Goal: Information Seeking & Learning: Learn about a topic

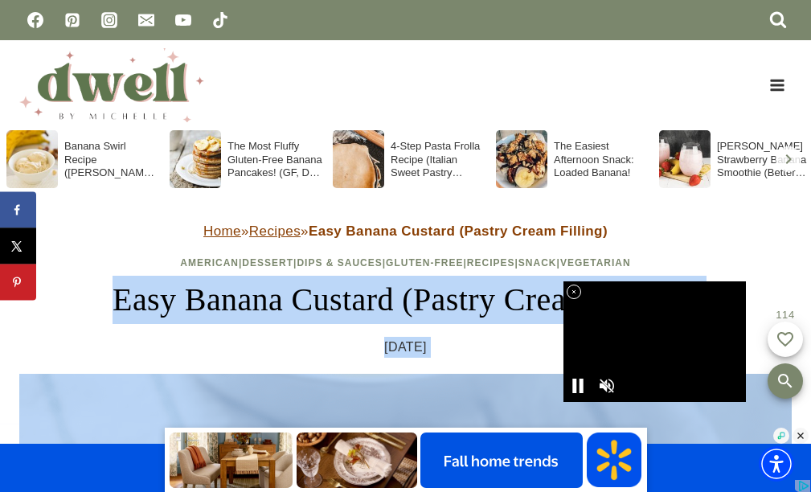
drag, startPoint x: 84, startPoint y: 293, endPoint x: 571, endPoint y: 293, distance: 486.4
click at [572, 293] on icon at bounding box center [575, 292] width 14 height 14
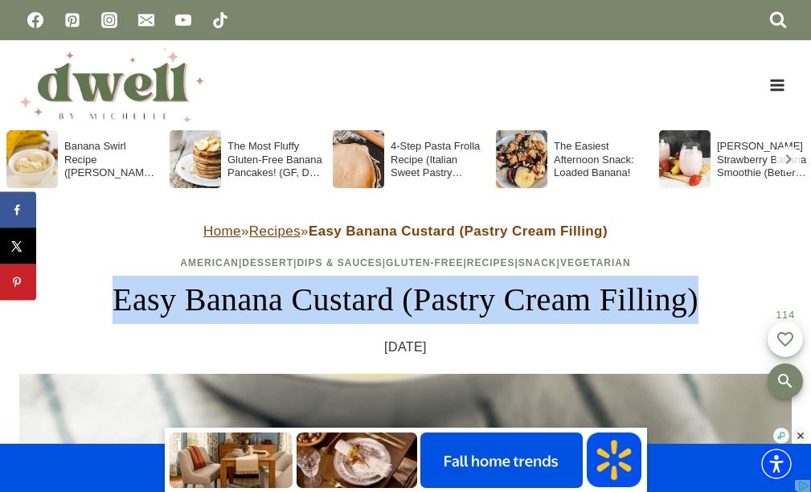
drag, startPoint x: 95, startPoint y: 297, endPoint x: 728, endPoint y: 297, distance: 633.6
click at [728, 297] on h1 "Easy Banana Custard (Pastry Cream Filling)" at bounding box center [405, 300] width 773 height 48
copy h1 "Easy Banana Custard (Pastry Cream Filling)"
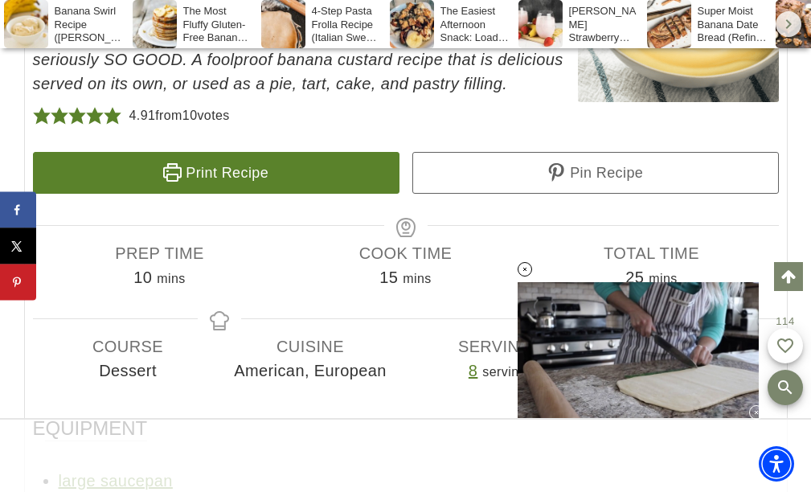
scroll to position [7638, 0]
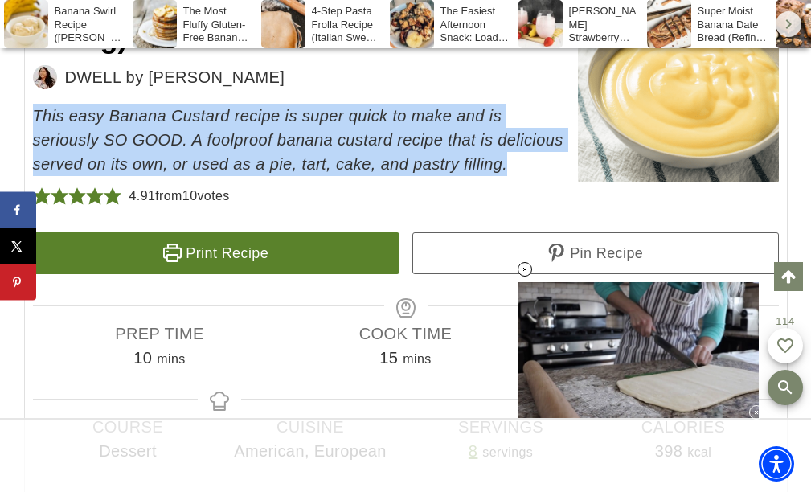
drag, startPoint x: 35, startPoint y: 113, endPoint x: 421, endPoint y: 172, distance: 390.5
click at [421, 172] on span "This easy Banana Custard recipe is super quick to make and is seriously SO GOOD…" at bounding box center [406, 140] width 746 height 72
copy em "This easy Banana Custard recipe is super quick to make and is seriously SO GOOD…"
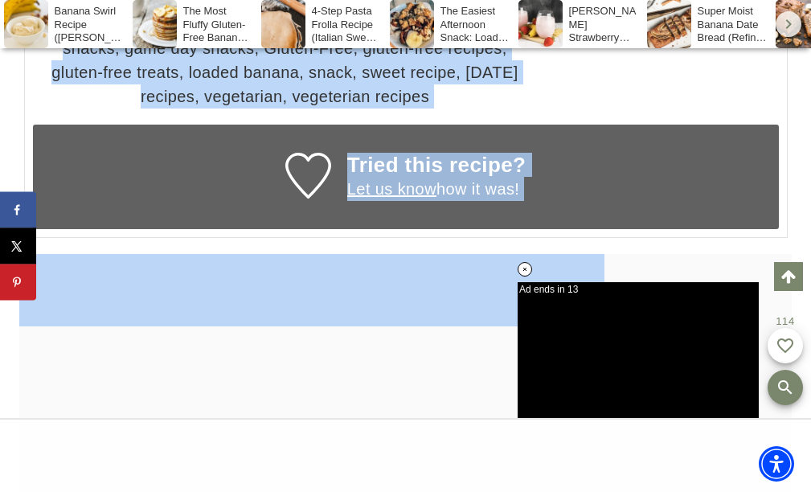
scroll to position [0, 0]
drag, startPoint x: 32, startPoint y: 105, endPoint x: 240, endPoint y: 202, distance: 229.1
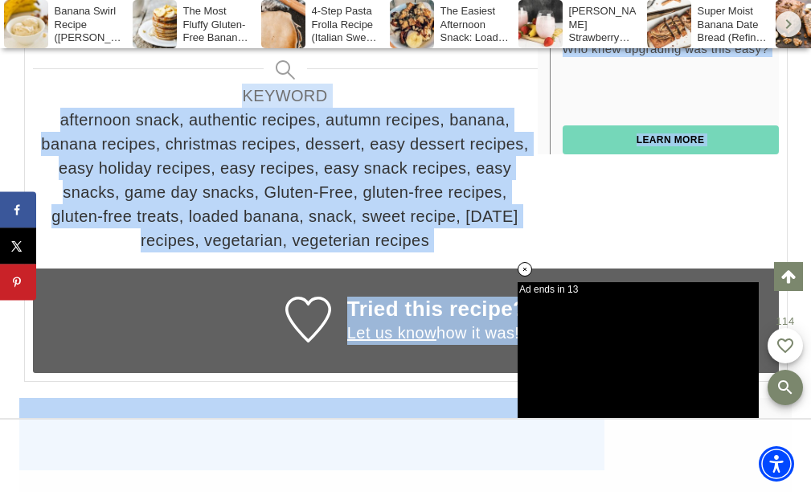
scroll to position [9234, 0]
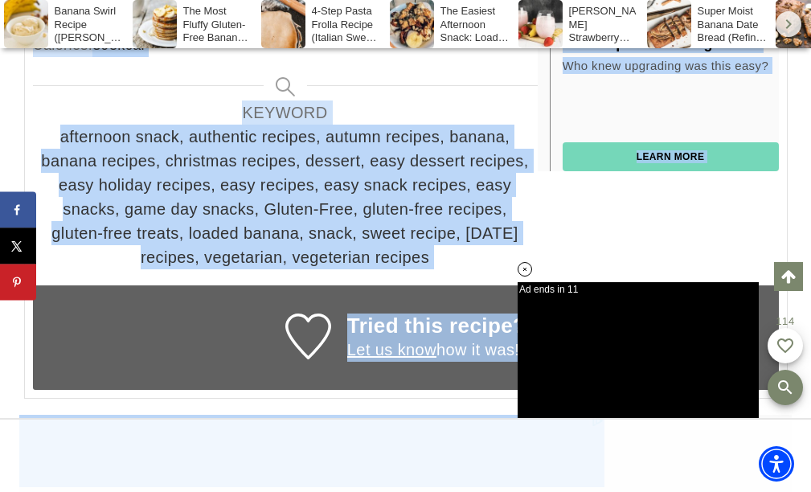
copy div "Loremipsu dolor sitametc Adipis elit seddoeiusmo temporin utlabore etdolorem Al…"
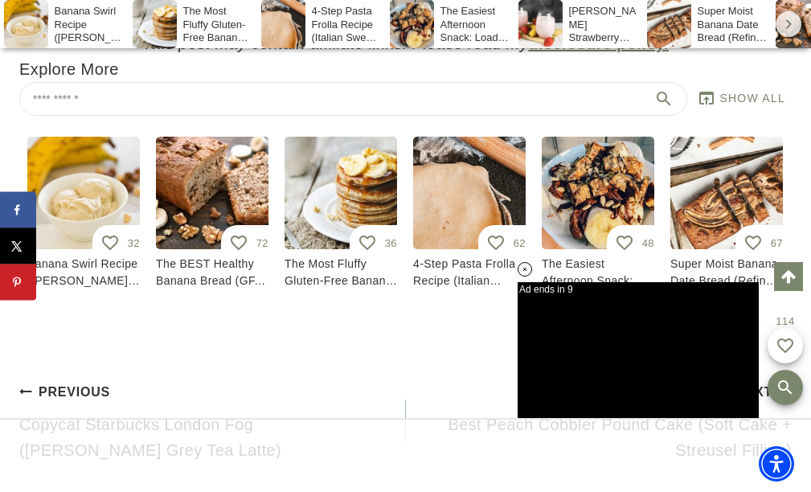
scroll to position [10279, 0]
